Goal: Information Seeking & Learning: Learn about a topic

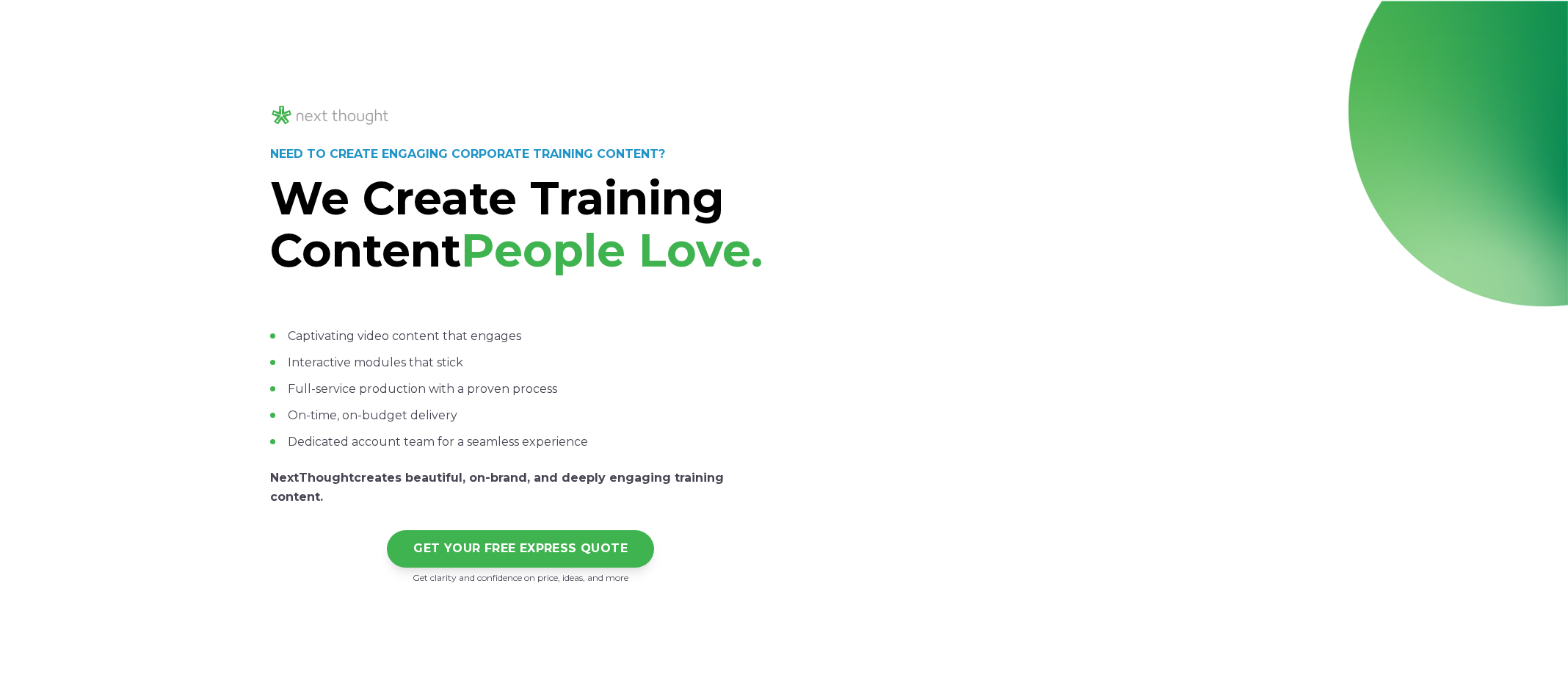
select select "persona_5"
select select "$5,000 - $15,000"
click at [191, 268] on div "NEED TO CREATE ENGAGING CORPORATE TRAINING CONTENT? We Create Training Content …" at bounding box center [784, 344] width 1568 height 687
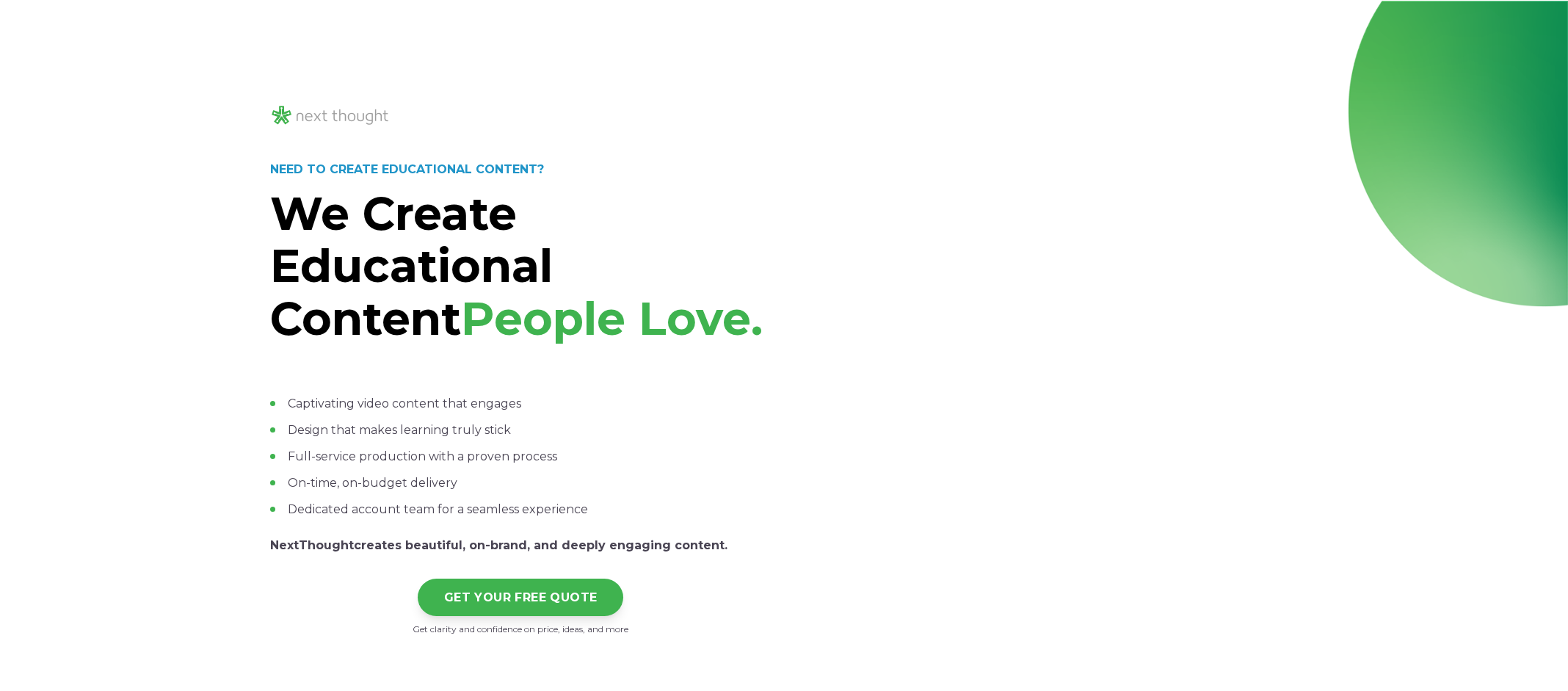
select select "persona_5"
select select "$5,000 - $15,000"
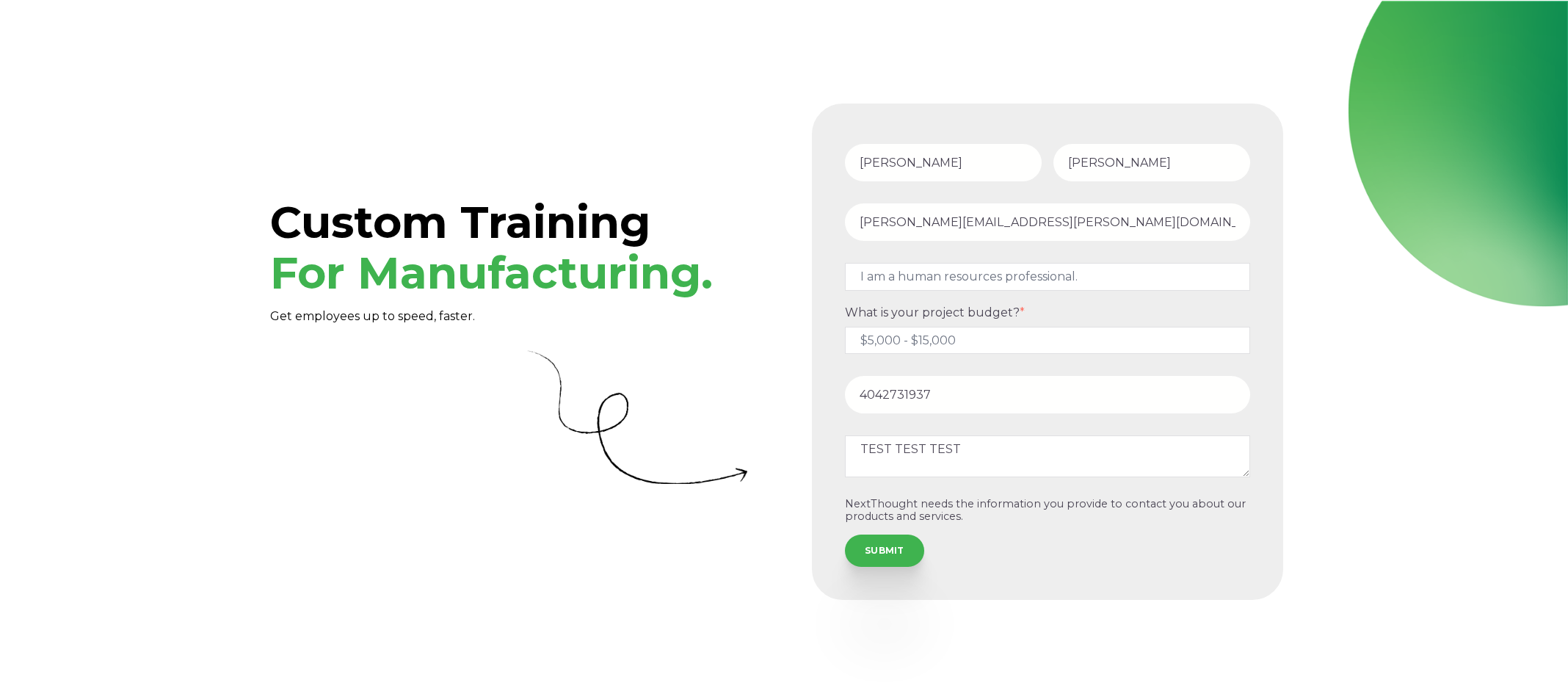
select select "persona_5"
select select "$5,000 - $15,000"
select select "persona_5"
select select "$5,000 - $15,000"
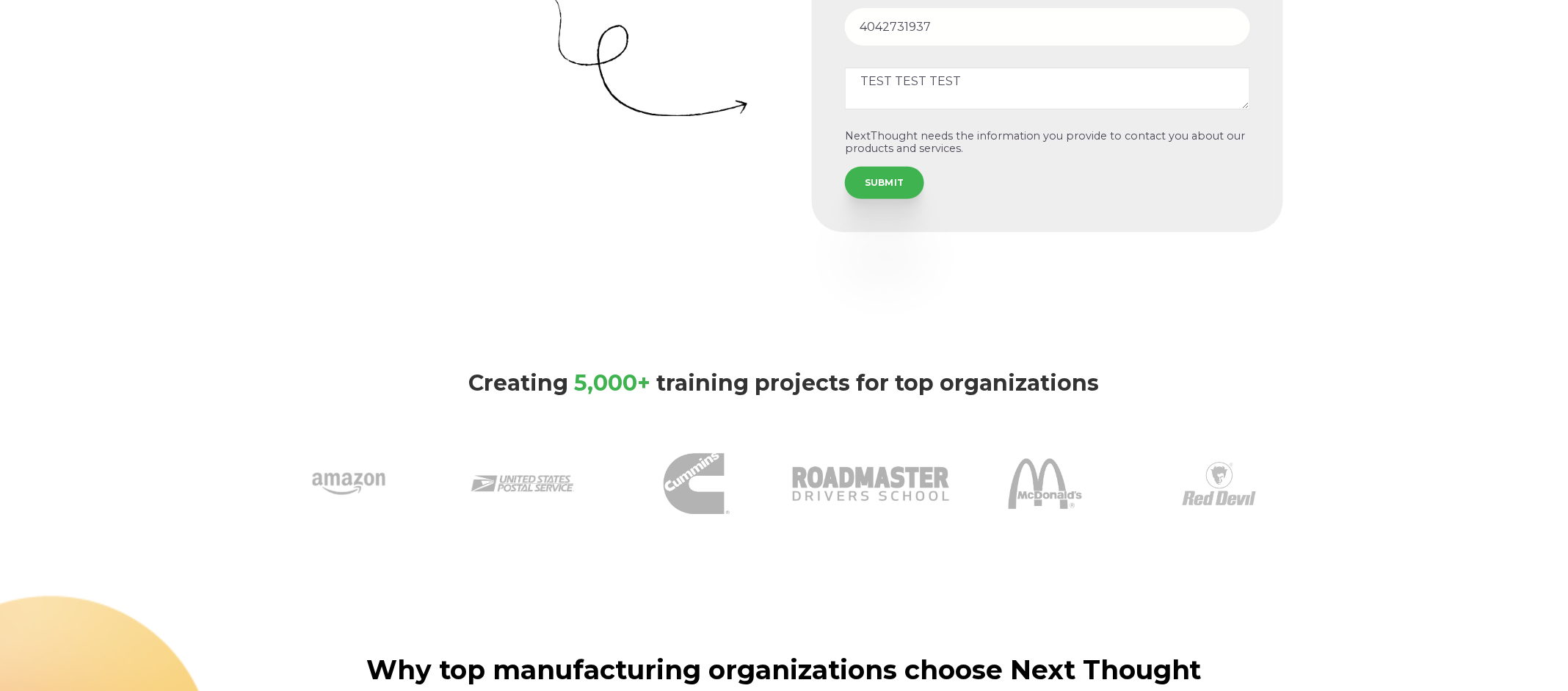
scroll to position [137, 0]
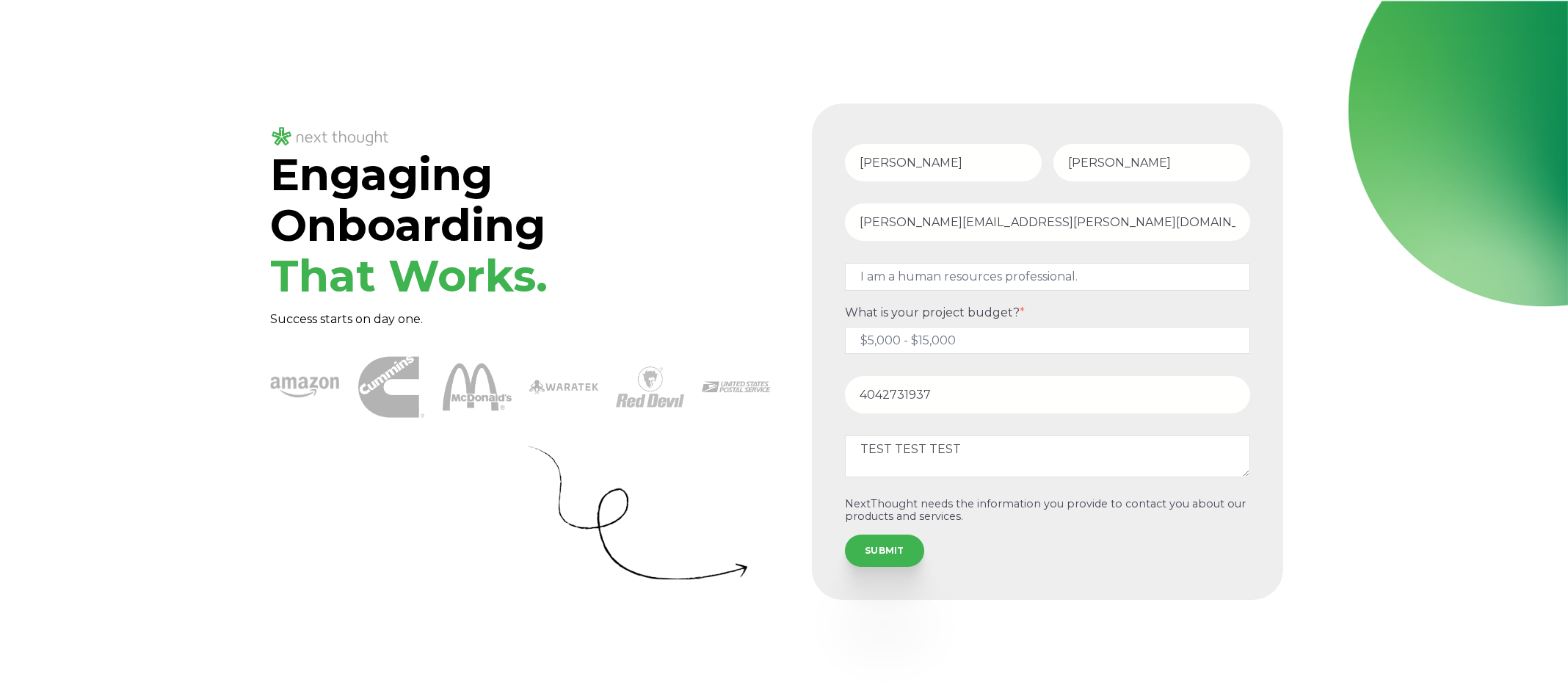
select select "persona_5"
select select "$5,000 - $15,000"
select select "persona_5"
select select "$5,000 - $15,000"
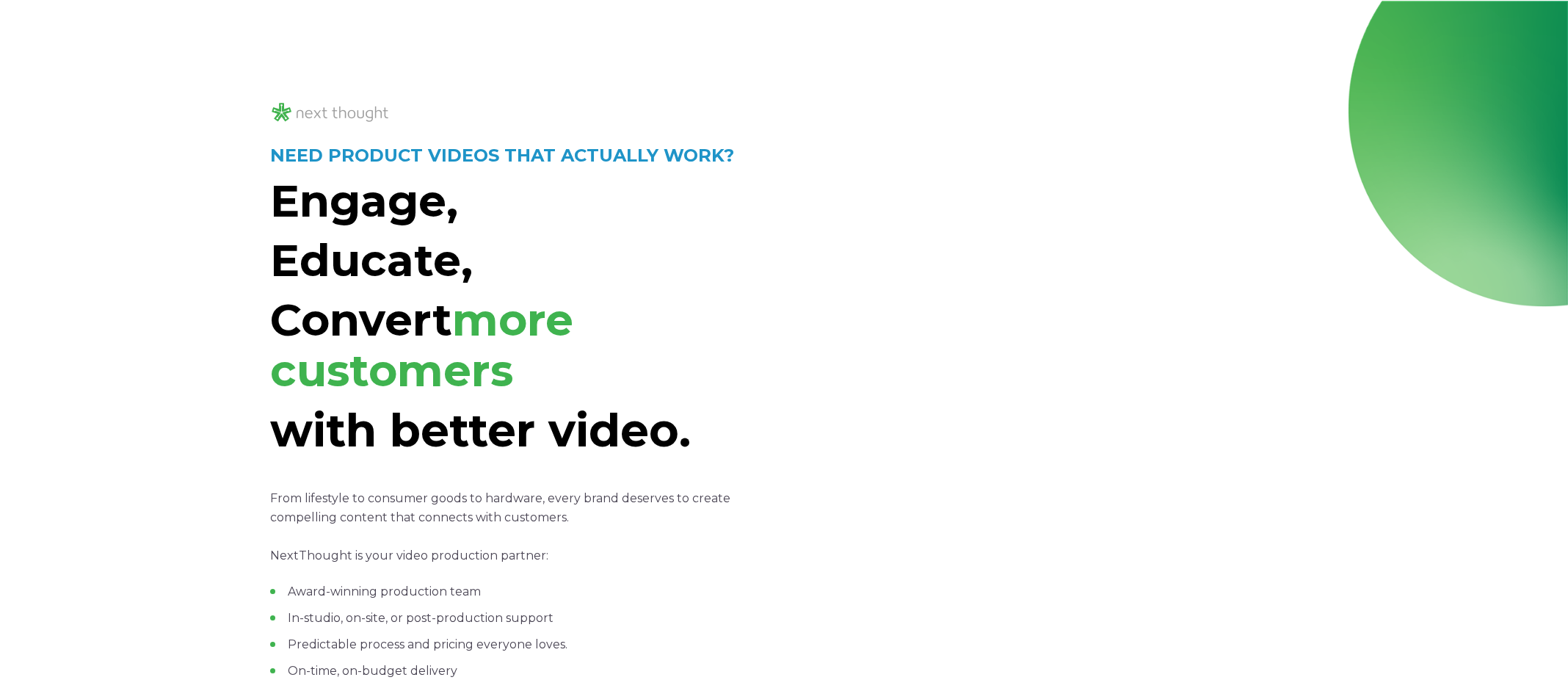
select select "persona_5"
select select "$5,000 - $15,000"
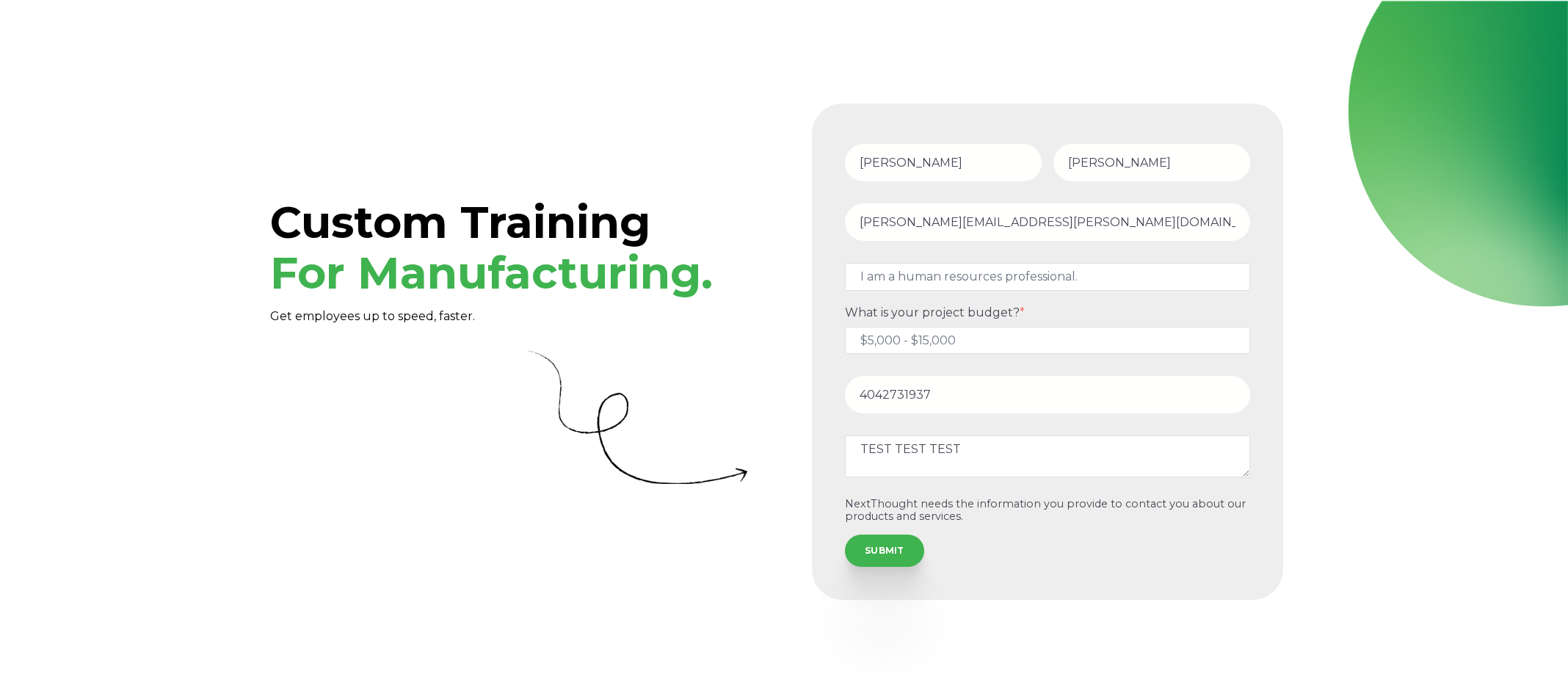
select select "persona_5"
select select "$5,000 - $15,000"
select select "persona_5"
select select "$5,000 - $15,000"
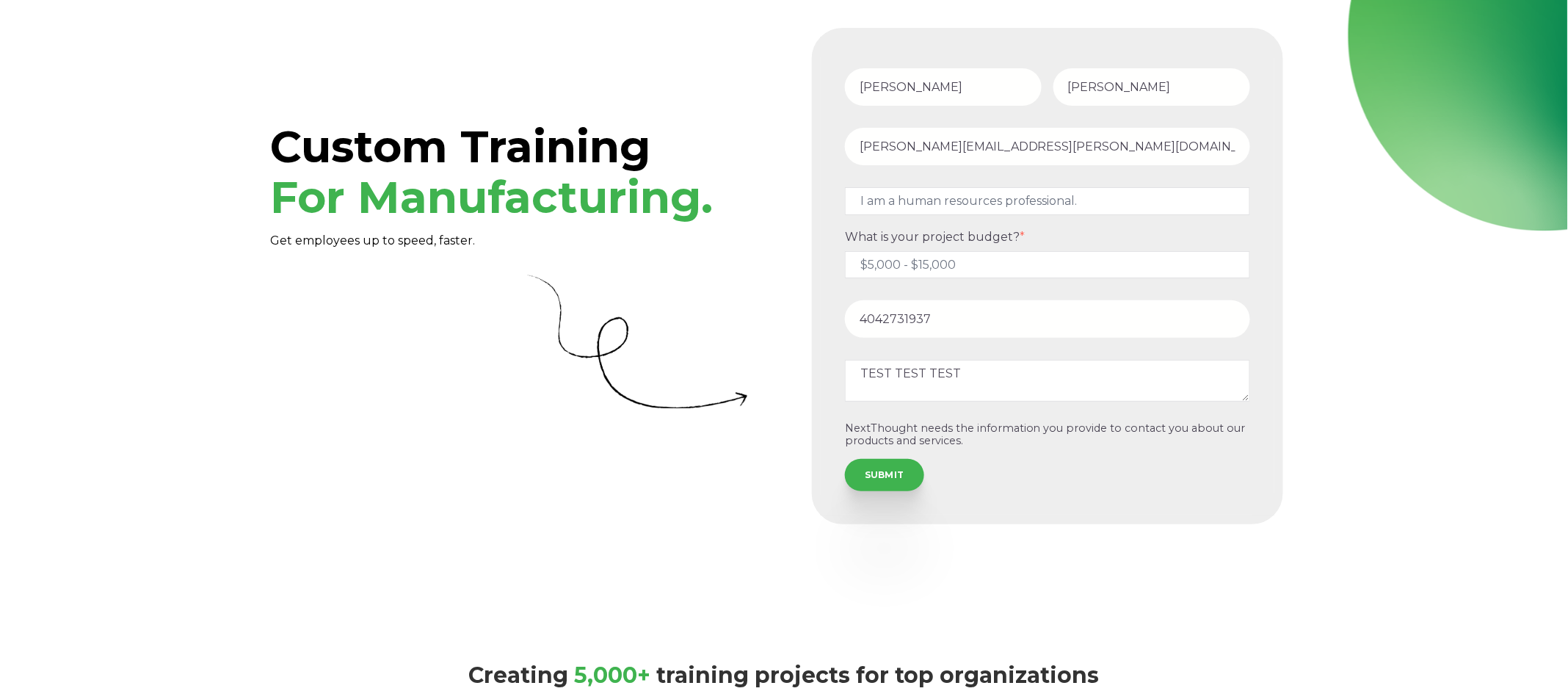
scroll to position [49, 0]
